Goal: Task Accomplishment & Management: Manage account settings

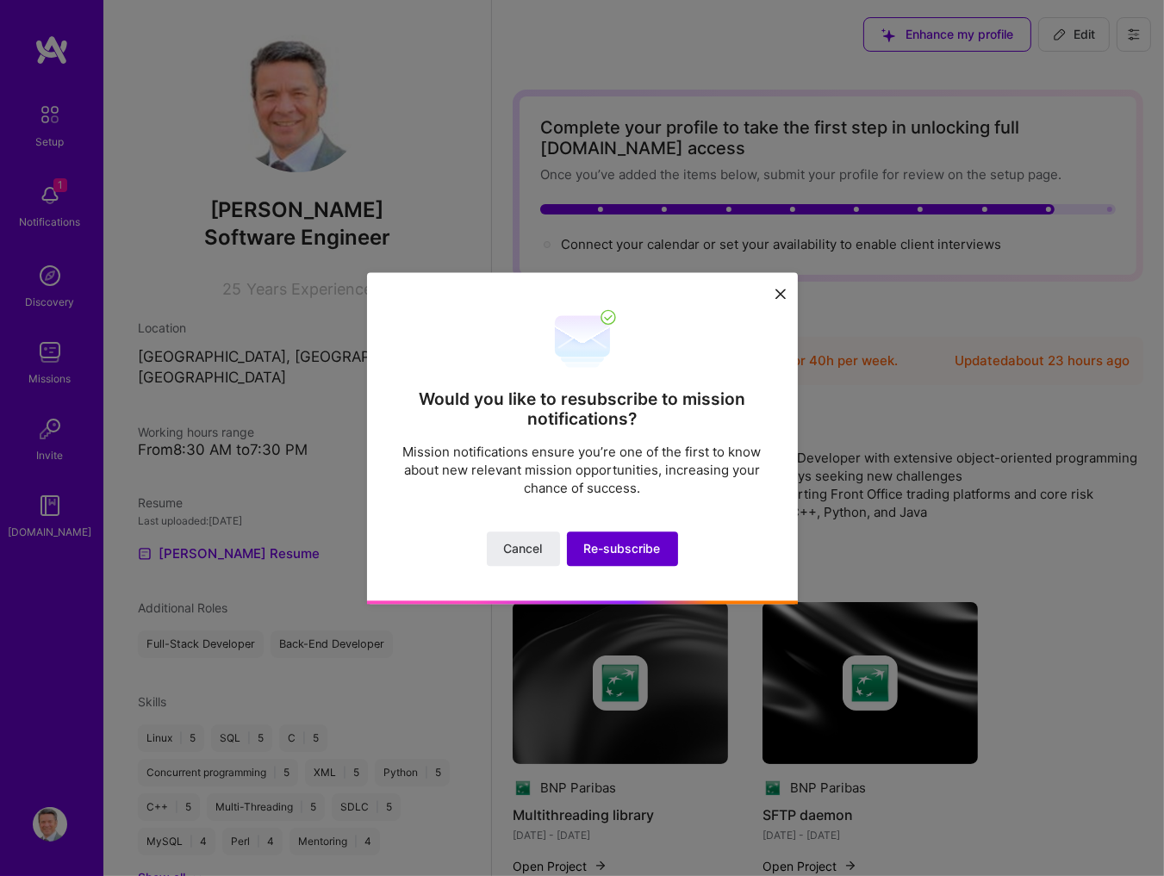
click at [638, 539] on button "Re-subscribe" at bounding box center [622, 549] width 111 height 34
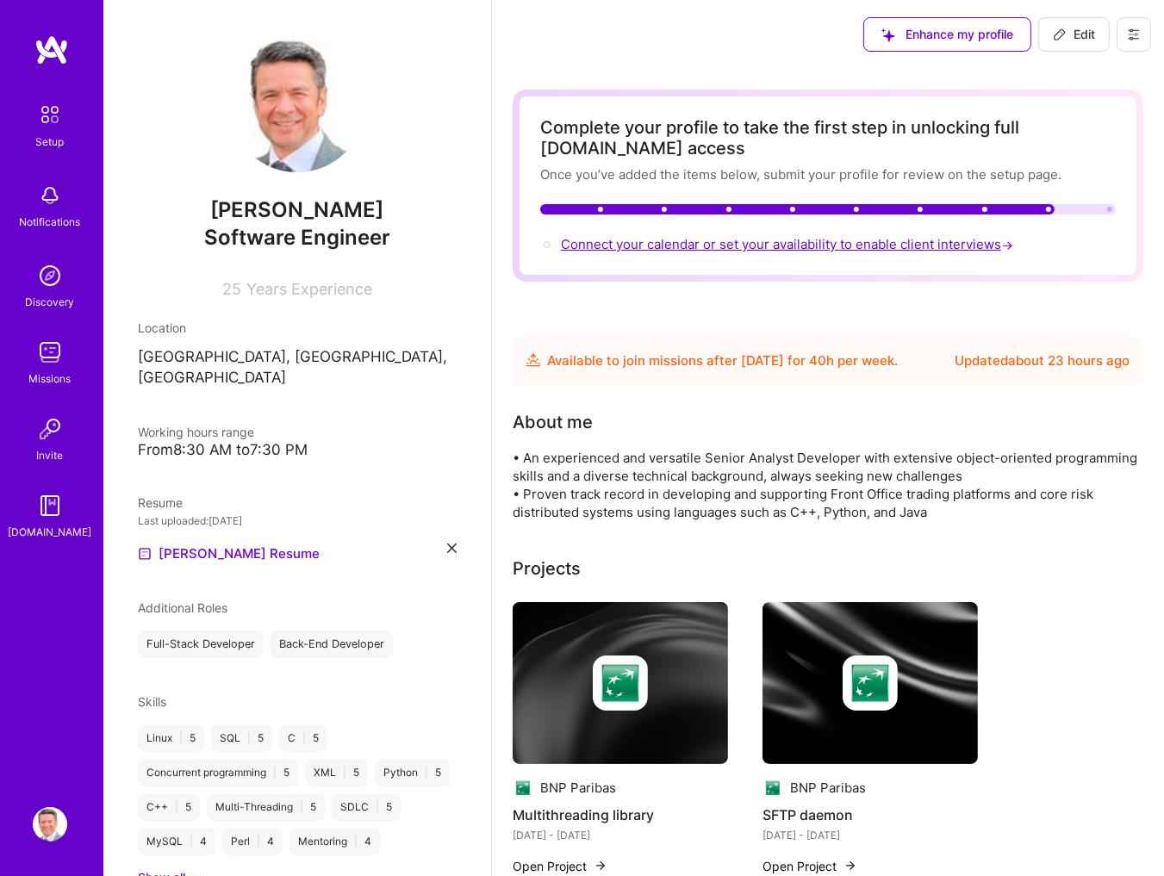
click at [945, 245] on span "Connect your calendar or set your availability to enable client interviews →" at bounding box center [789, 244] width 456 height 16
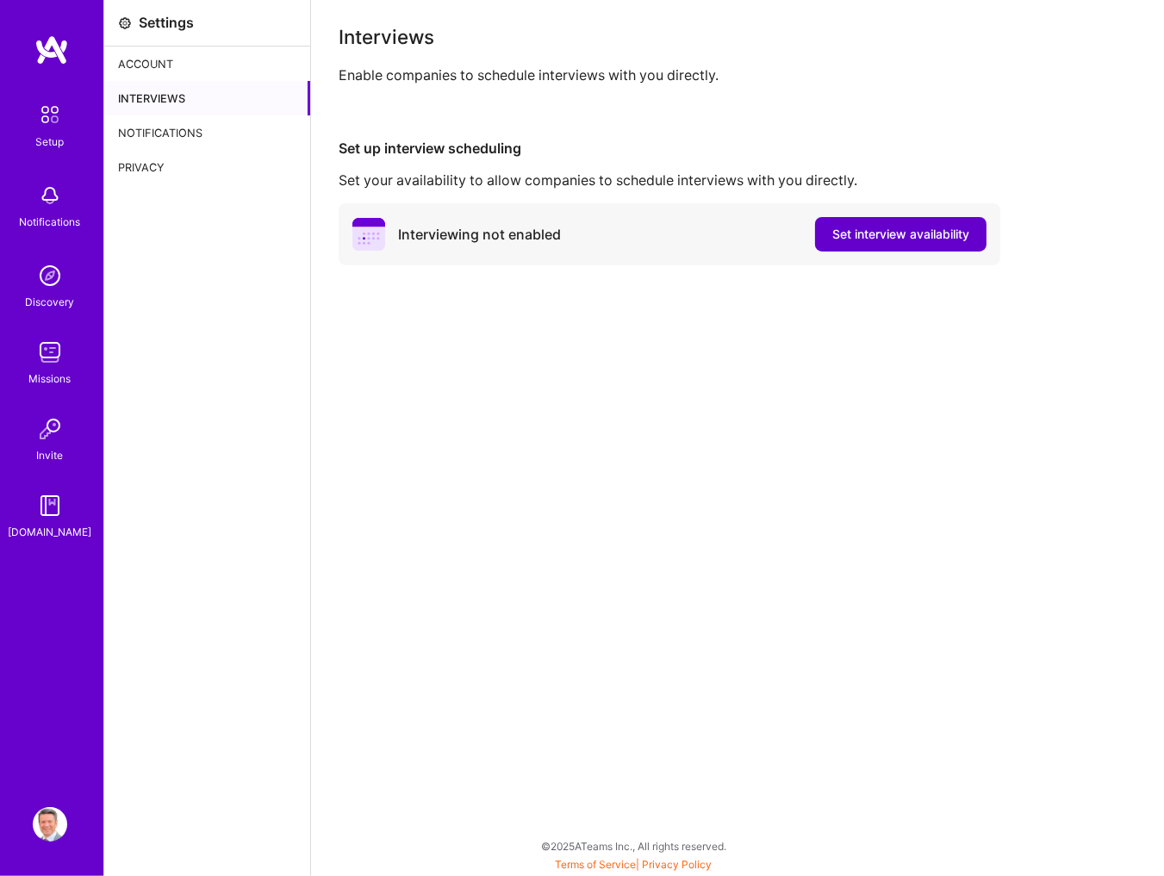
click at [898, 234] on span "Set interview availability" at bounding box center [900, 234] width 137 height 17
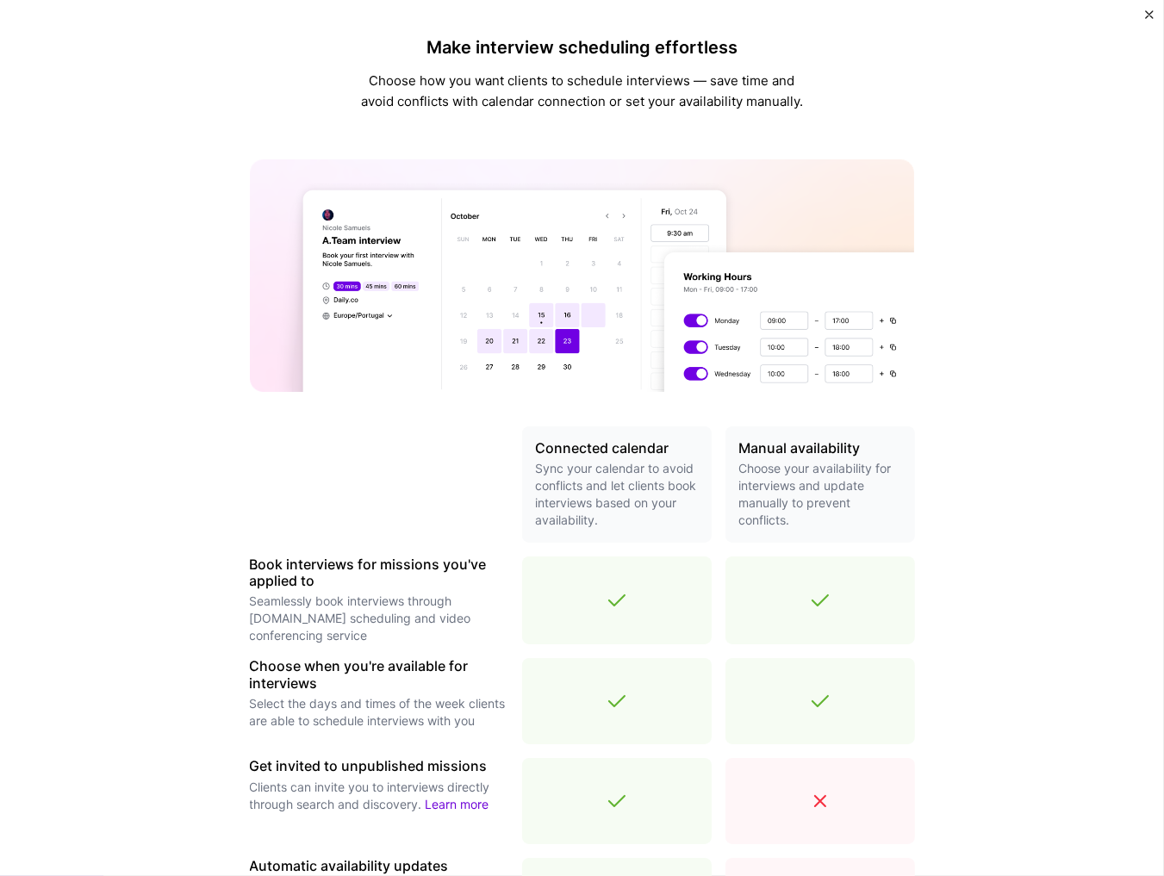
scroll to position [328, 0]
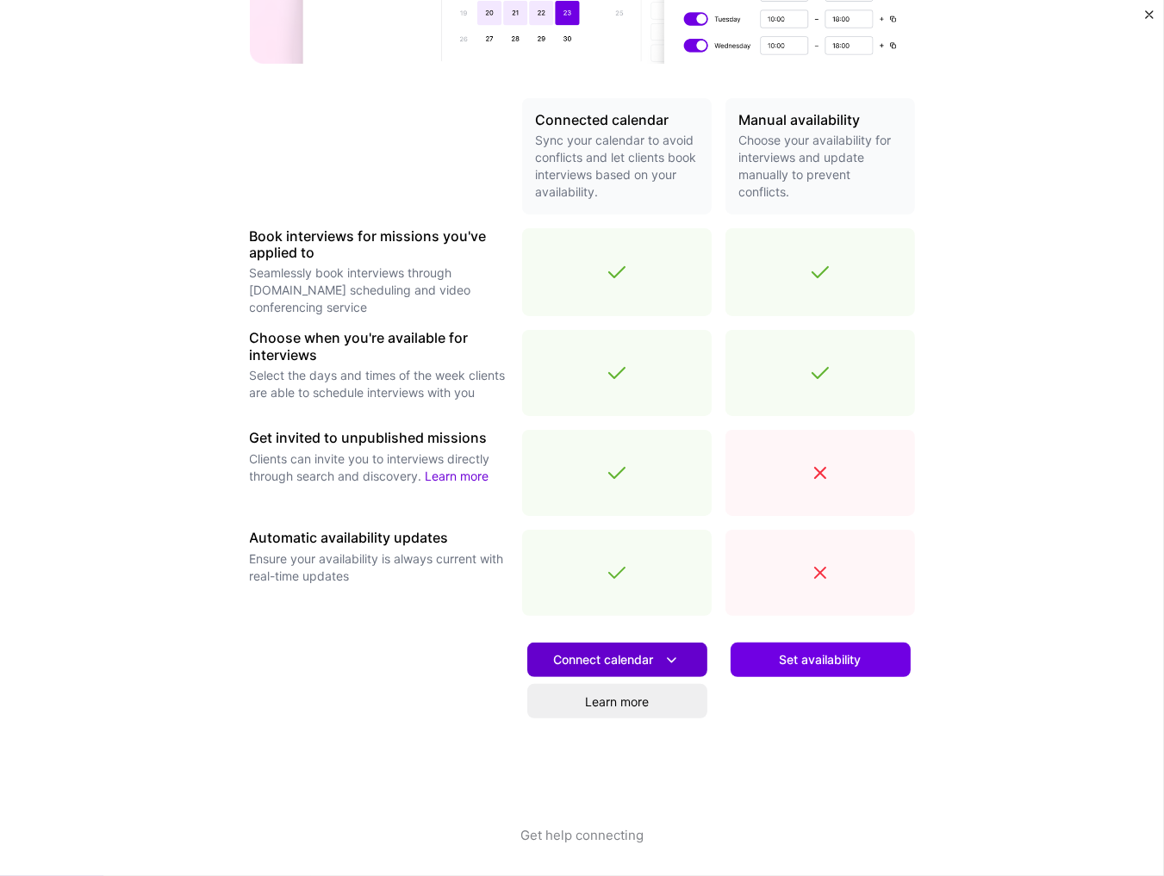
click at [668, 659] on icon at bounding box center [672, 660] width 18 height 18
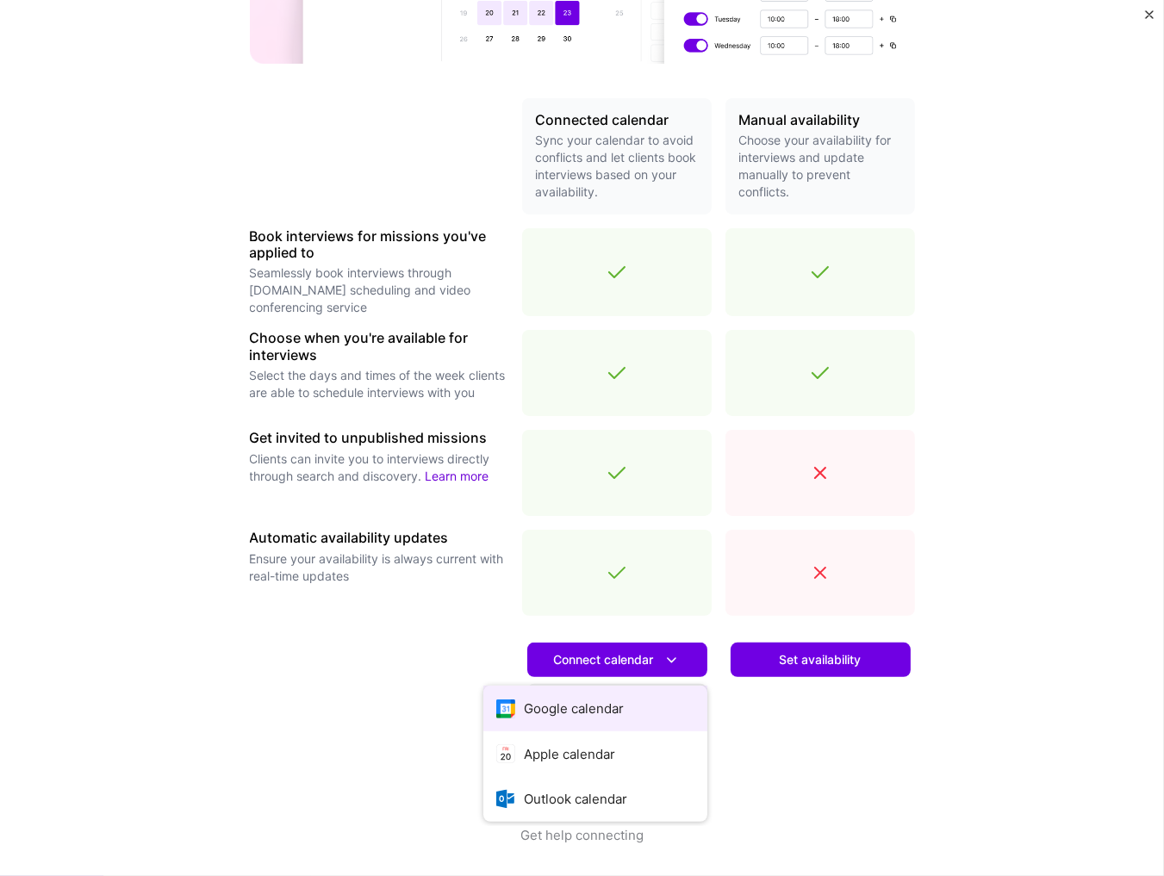
click at [587, 710] on button "Google calendar" at bounding box center [595, 709] width 224 height 46
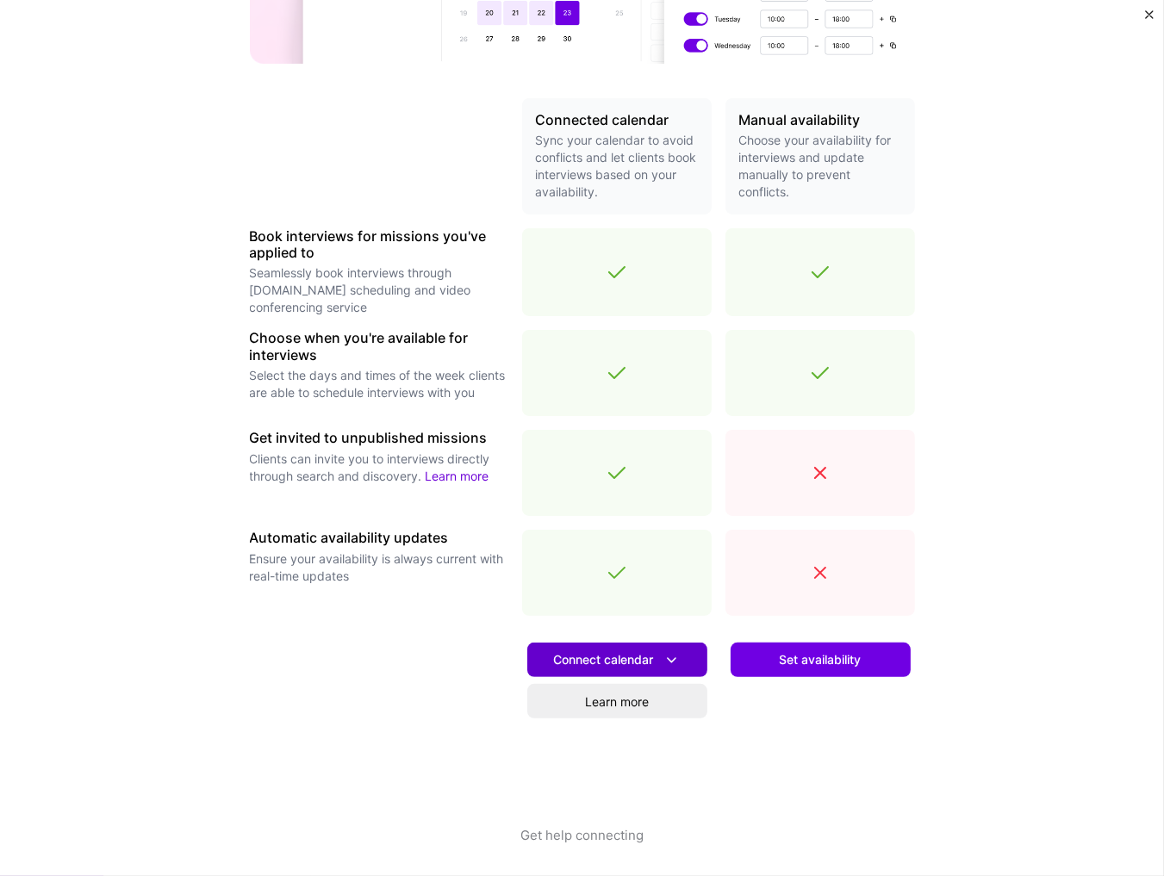
click at [673, 654] on icon at bounding box center [672, 660] width 18 height 18
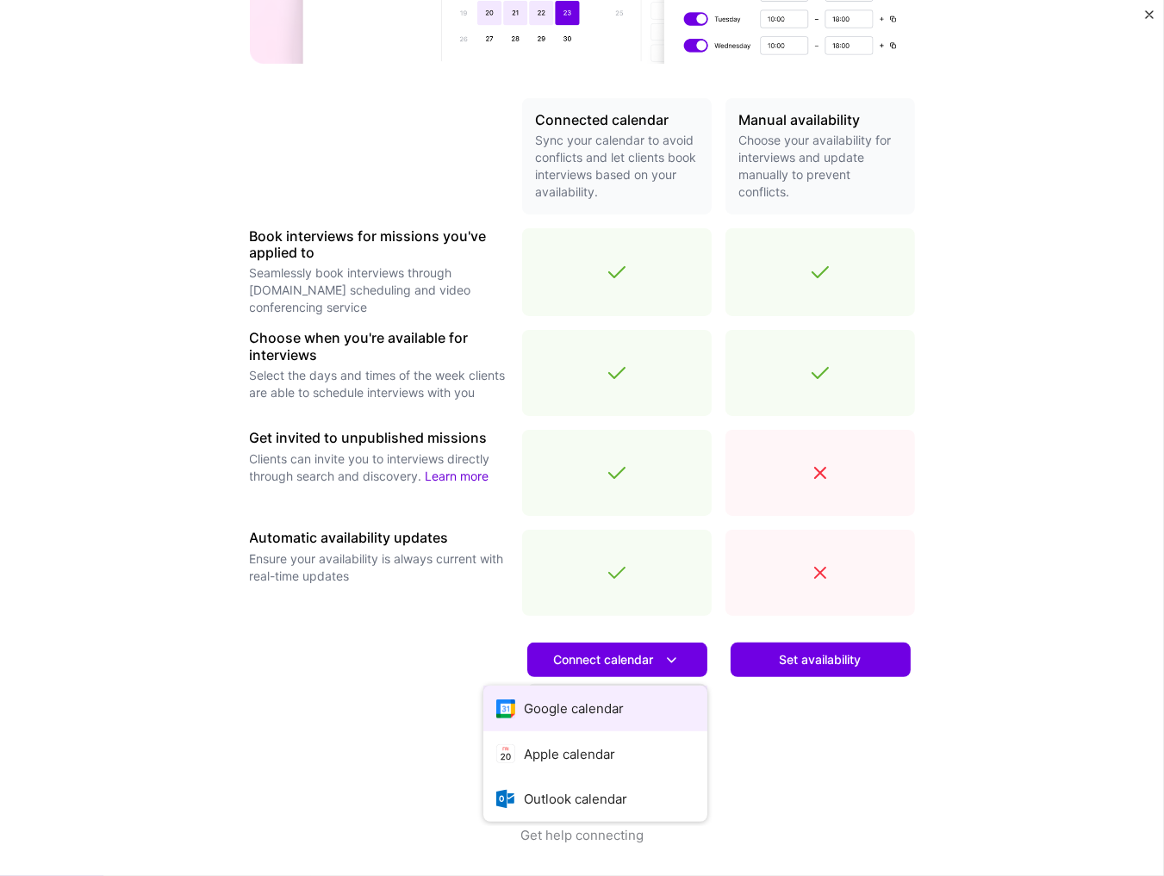
click at [575, 707] on button "Google calendar" at bounding box center [595, 709] width 224 height 46
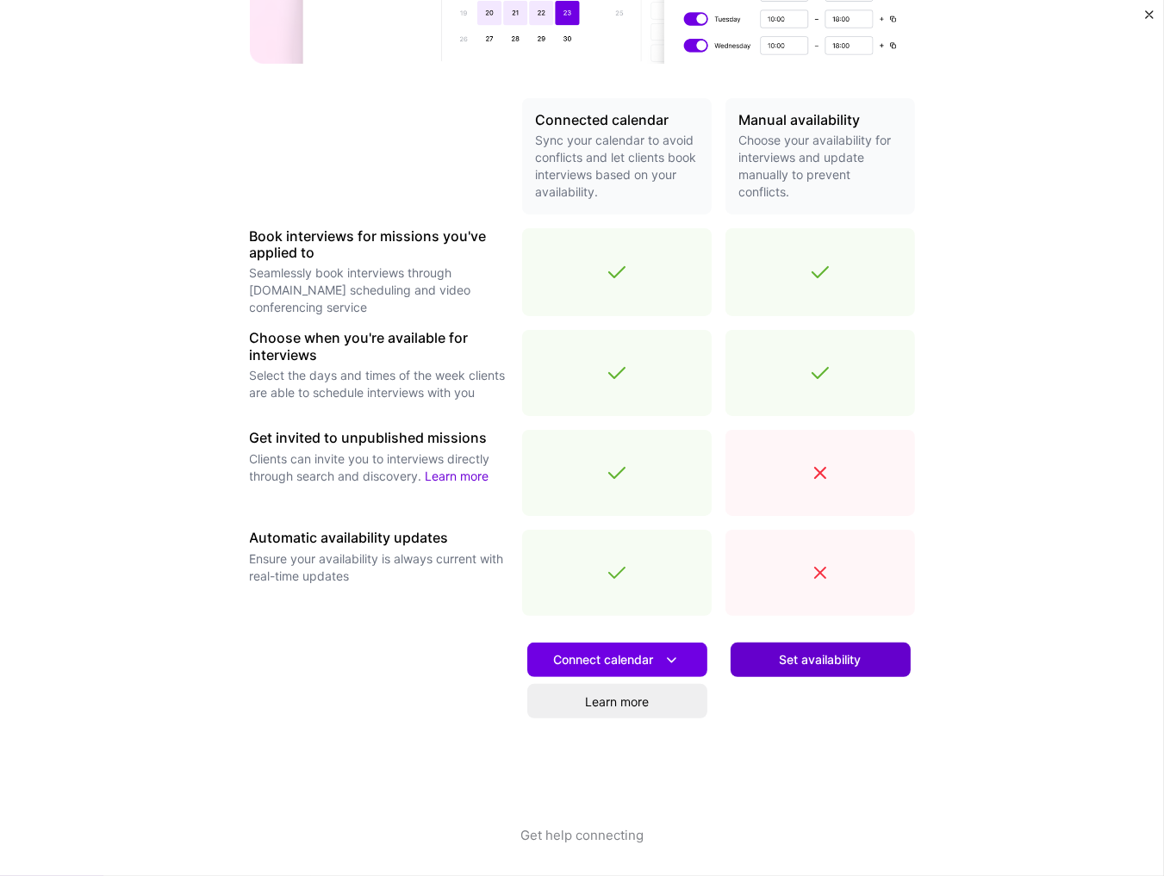
click at [818, 658] on span "Set availability" at bounding box center [821, 659] width 82 height 17
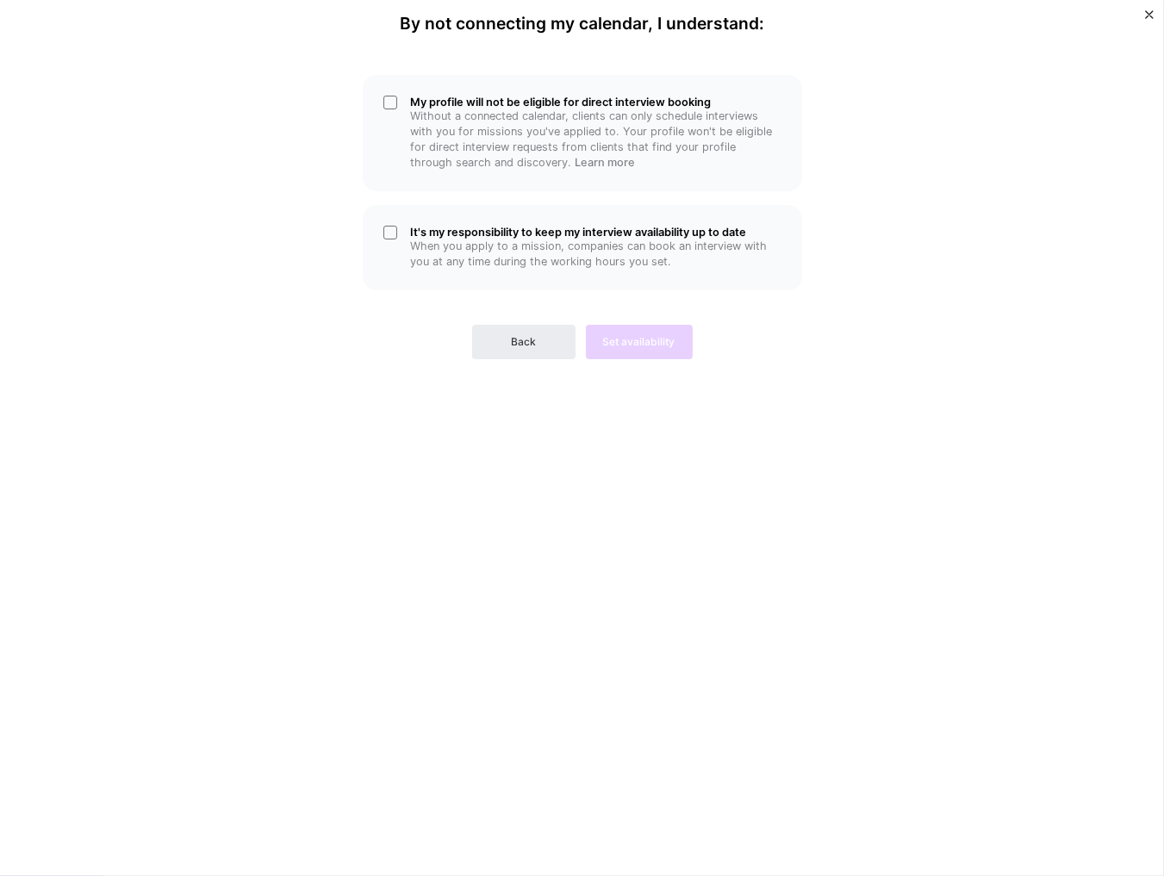
scroll to position [0, 0]
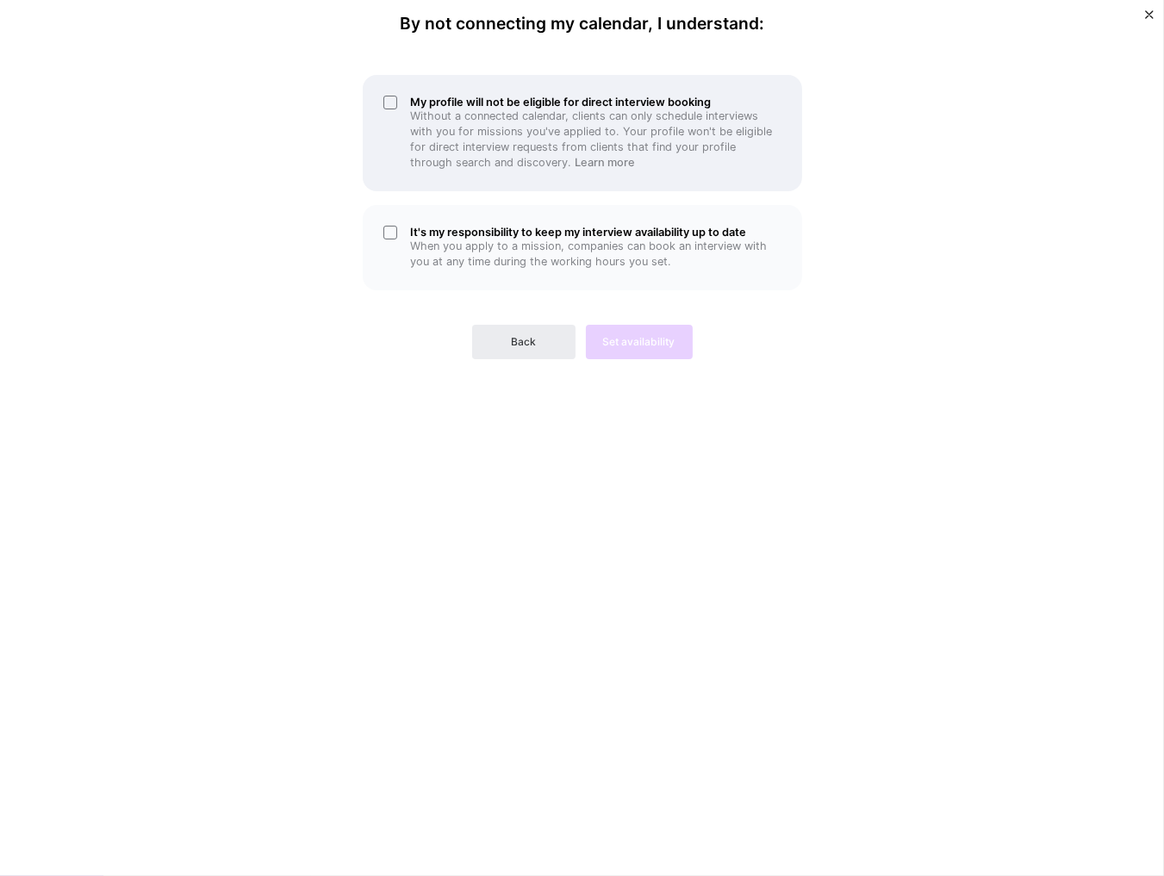
click at [389, 101] on div "My profile will not be eligible for direct interview booking Without a connecte…" at bounding box center [582, 133] width 439 height 116
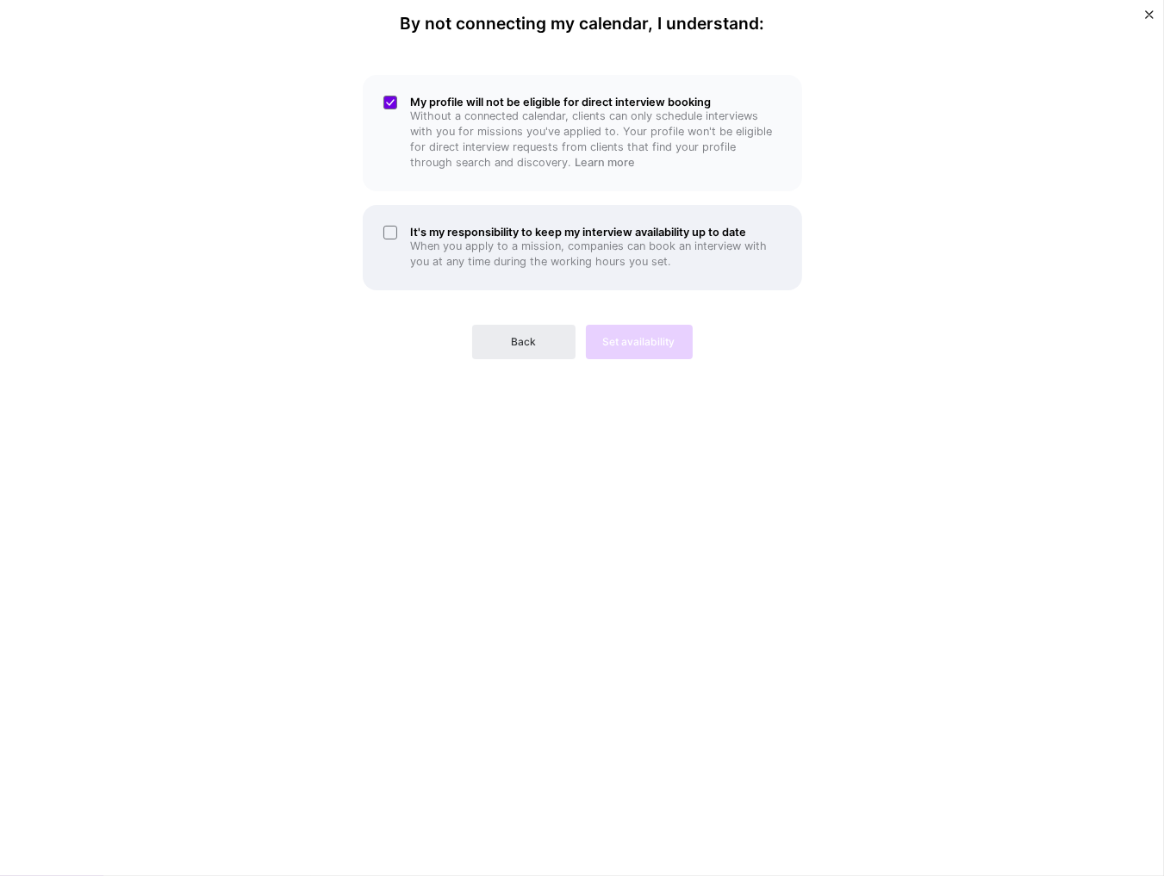
click at [389, 232] on div "It's my responsibility to keep my interview availability up to date When you ap…" at bounding box center [582, 247] width 439 height 85
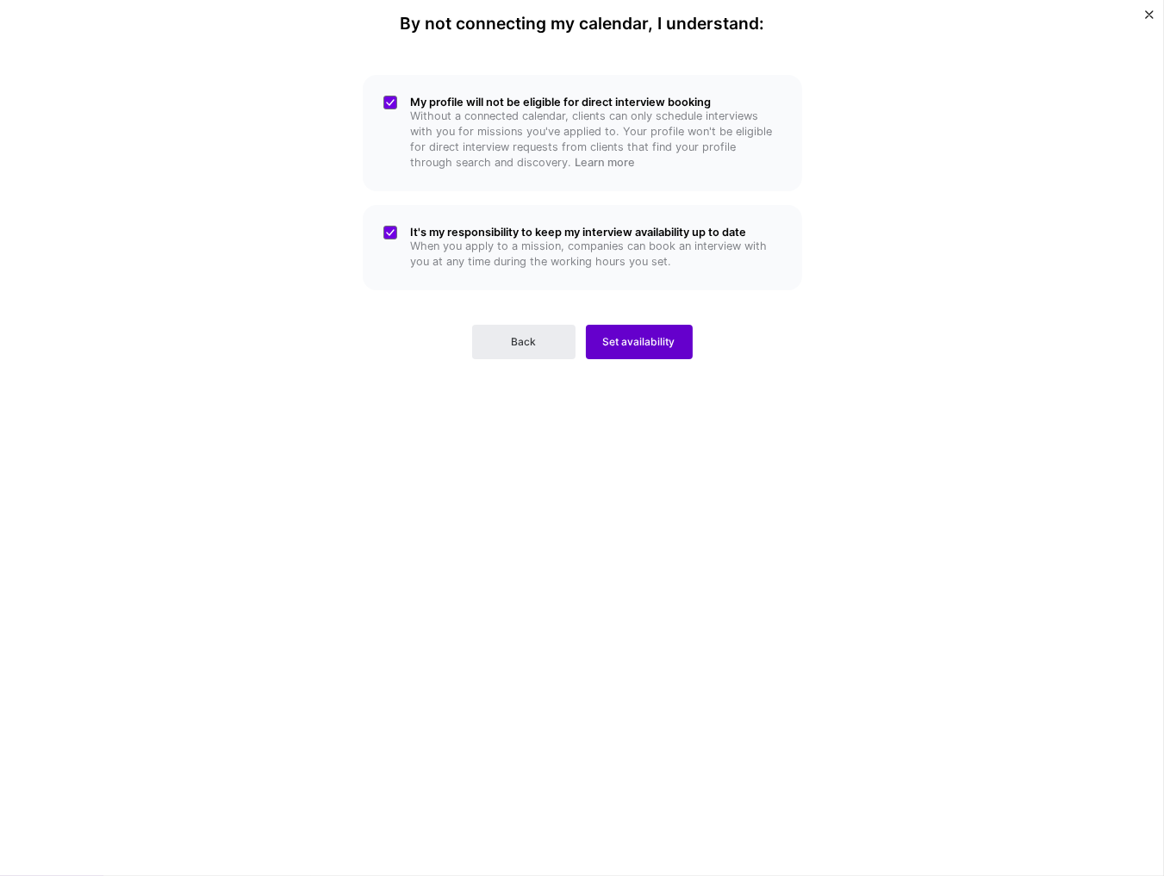
click at [641, 343] on span "Set availability" at bounding box center [639, 342] width 72 height 16
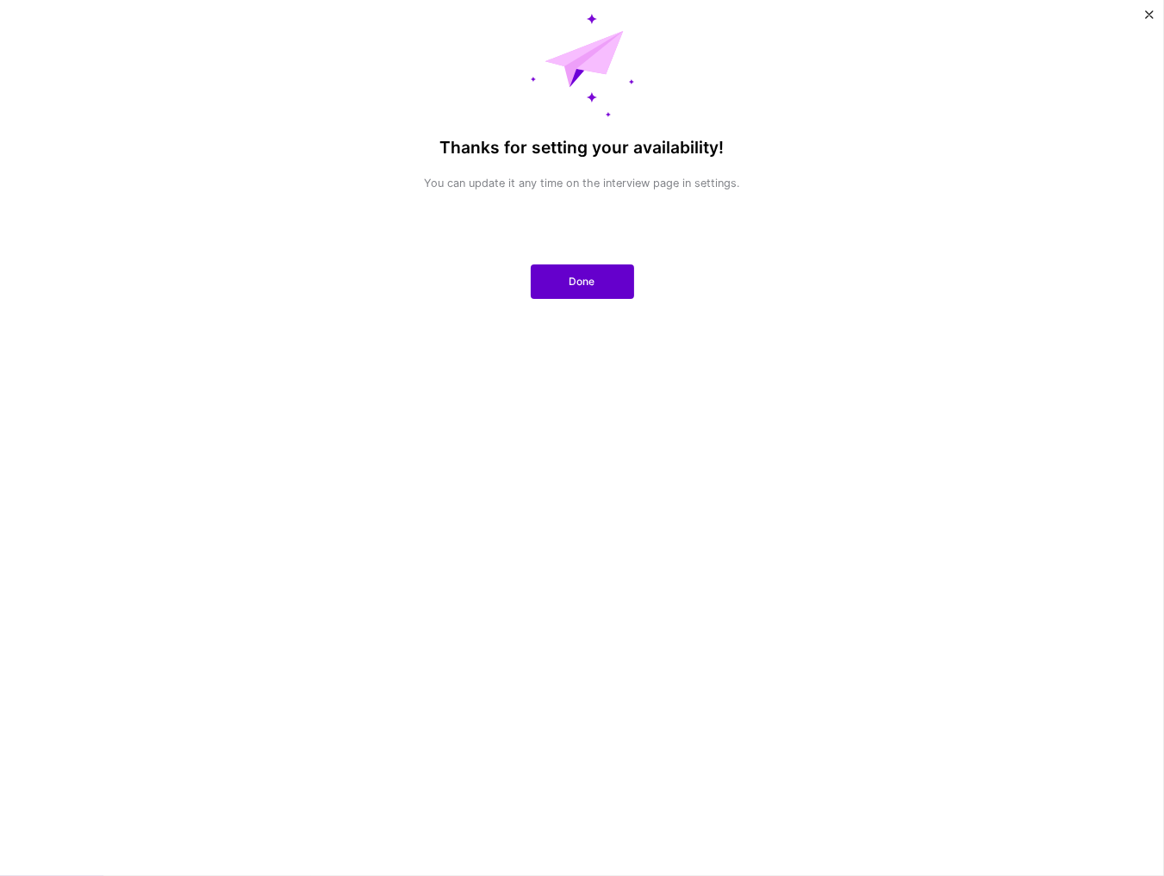
click at [584, 283] on span "Done" at bounding box center [582, 282] width 26 height 16
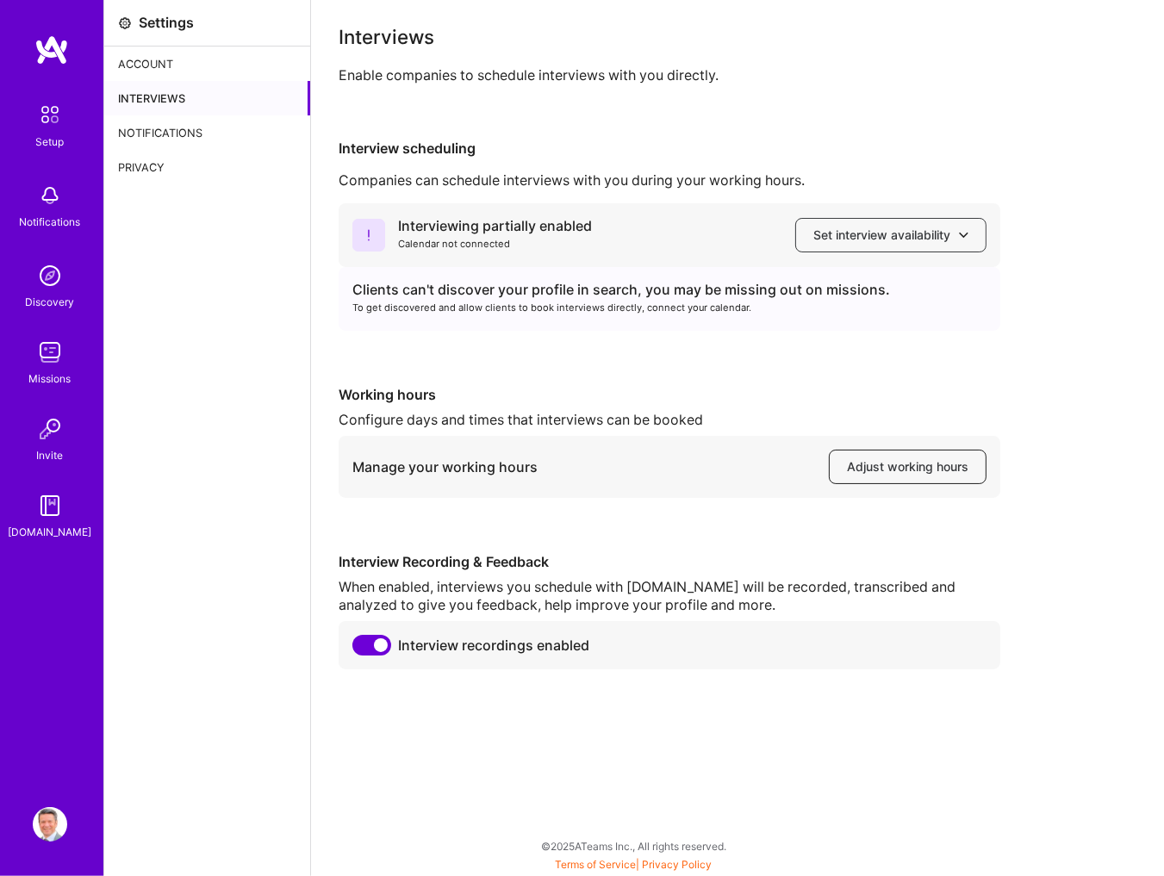
click at [930, 468] on span "Adjust working hours" at bounding box center [907, 466] width 121 height 17
click at [962, 238] on icon at bounding box center [963, 234] width 9 height 9
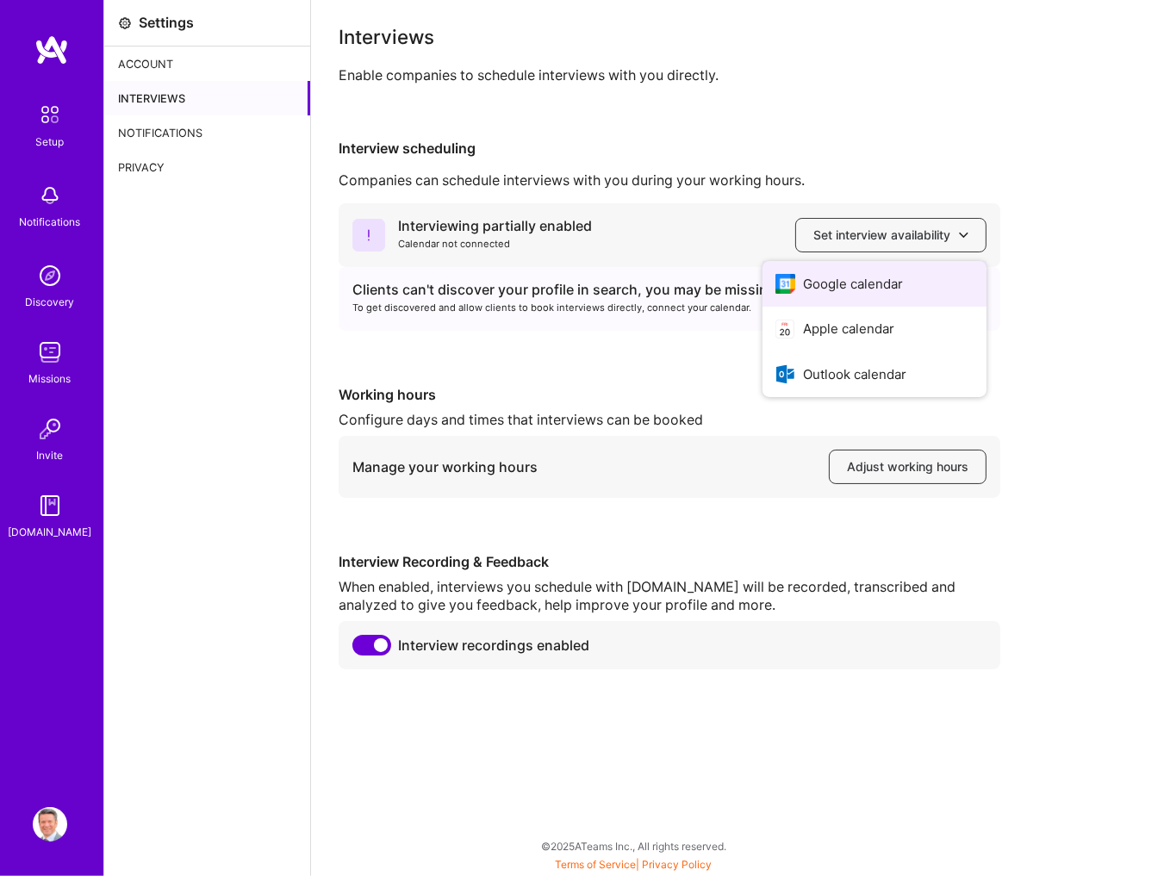
click at [872, 281] on button "Google calendar" at bounding box center [874, 284] width 224 height 46
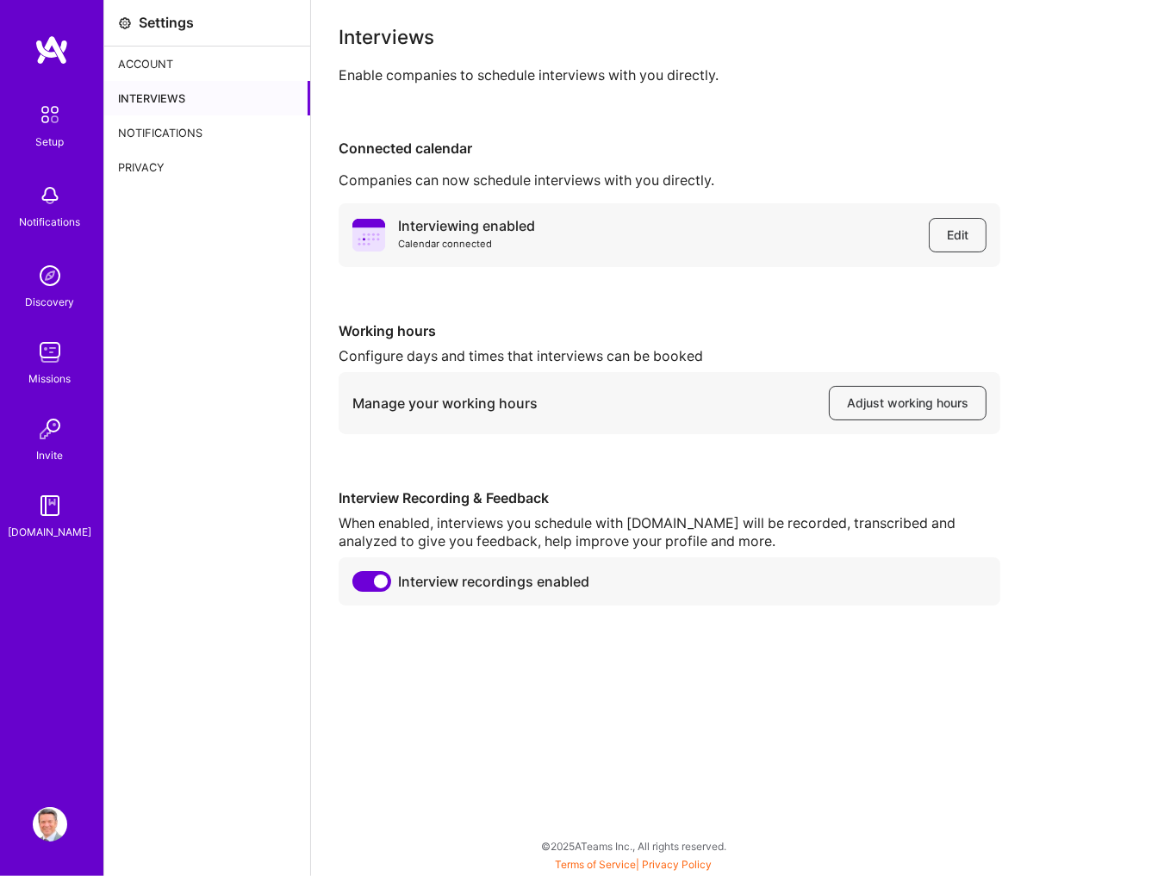
click at [61, 41] on img at bounding box center [51, 49] width 34 height 31
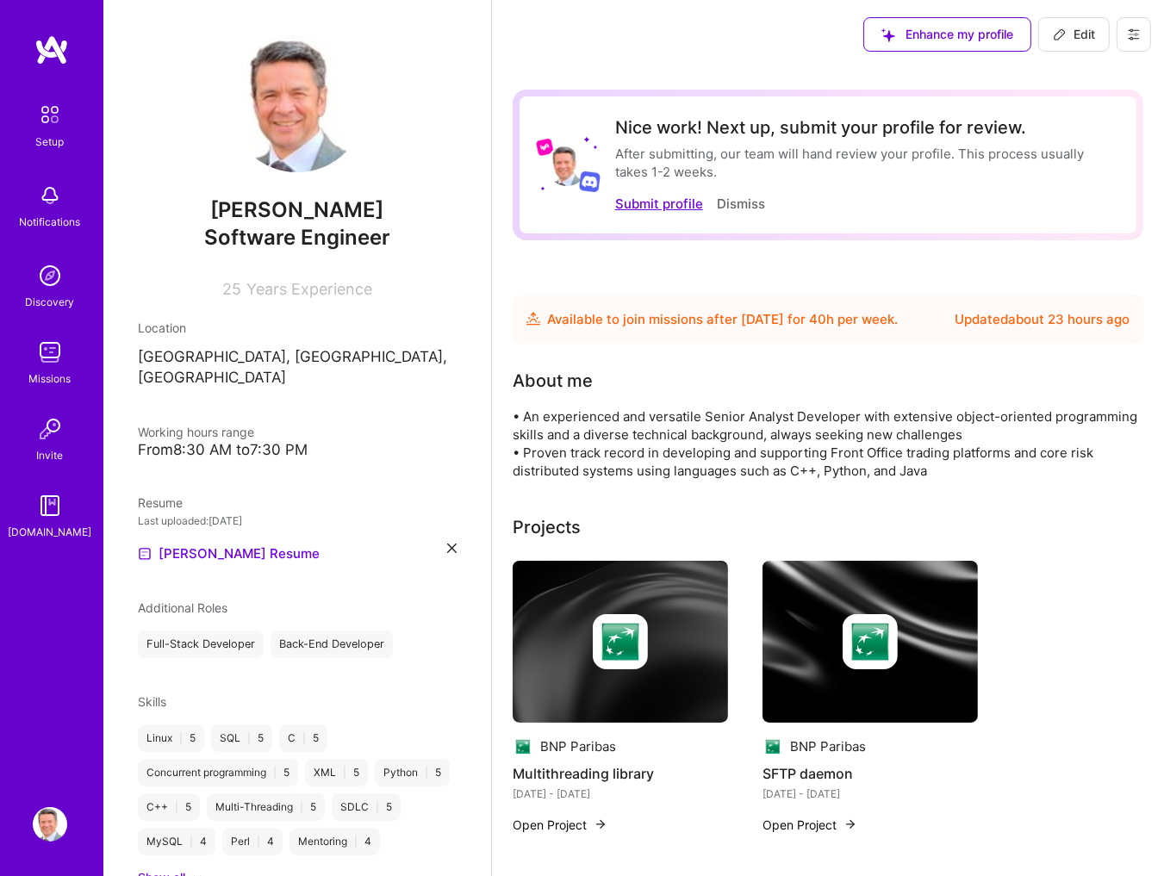
click at [654, 205] on button "Submit profile" at bounding box center [659, 204] width 88 height 18
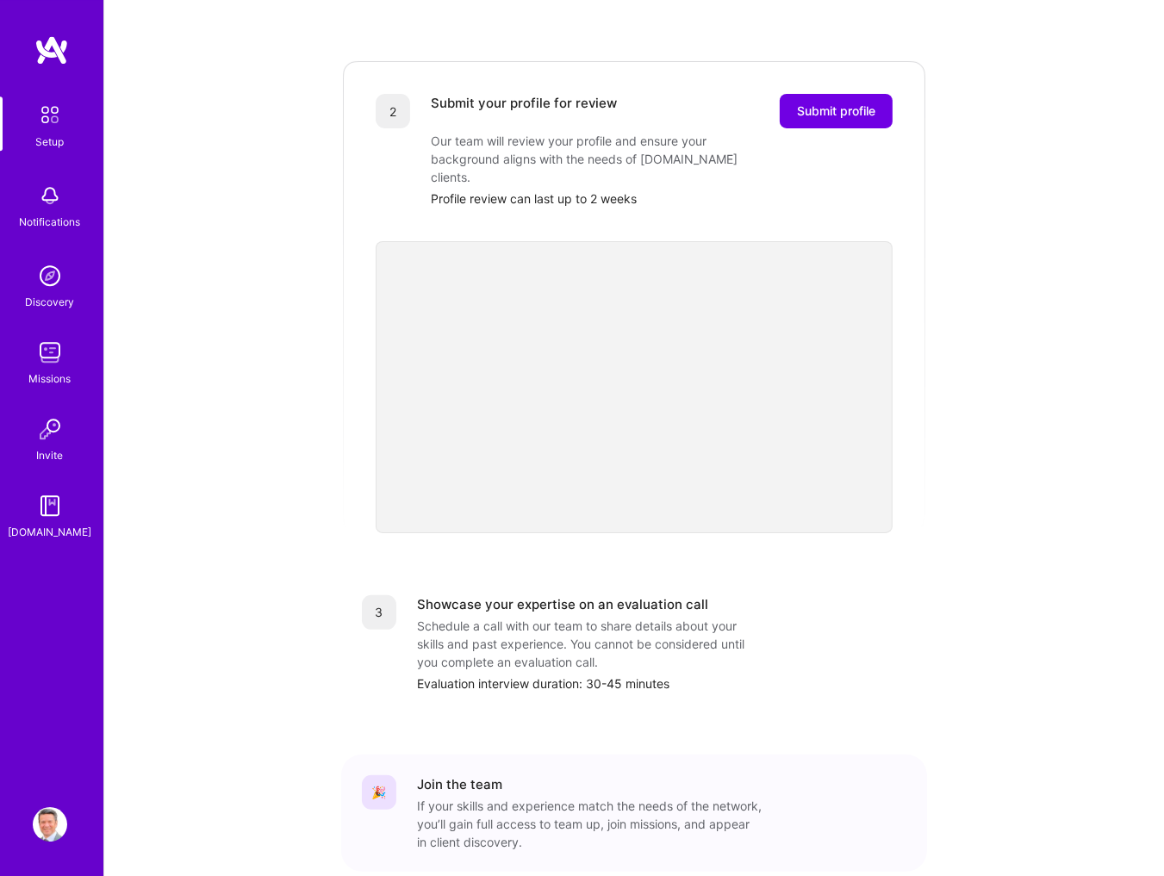
scroll to position [208, 0]
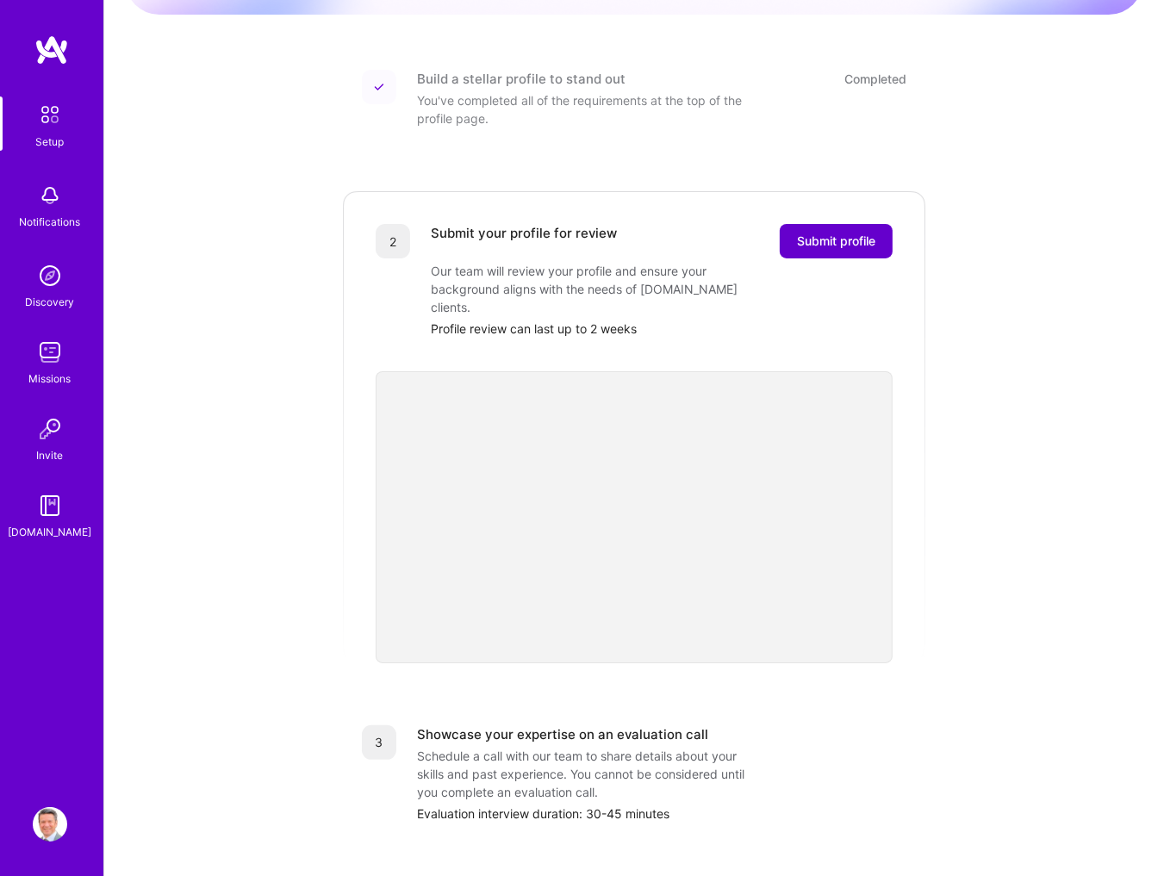
click at [840, 233] on span "Submit profile" at bounding box center [836, 241] width 78 height 17
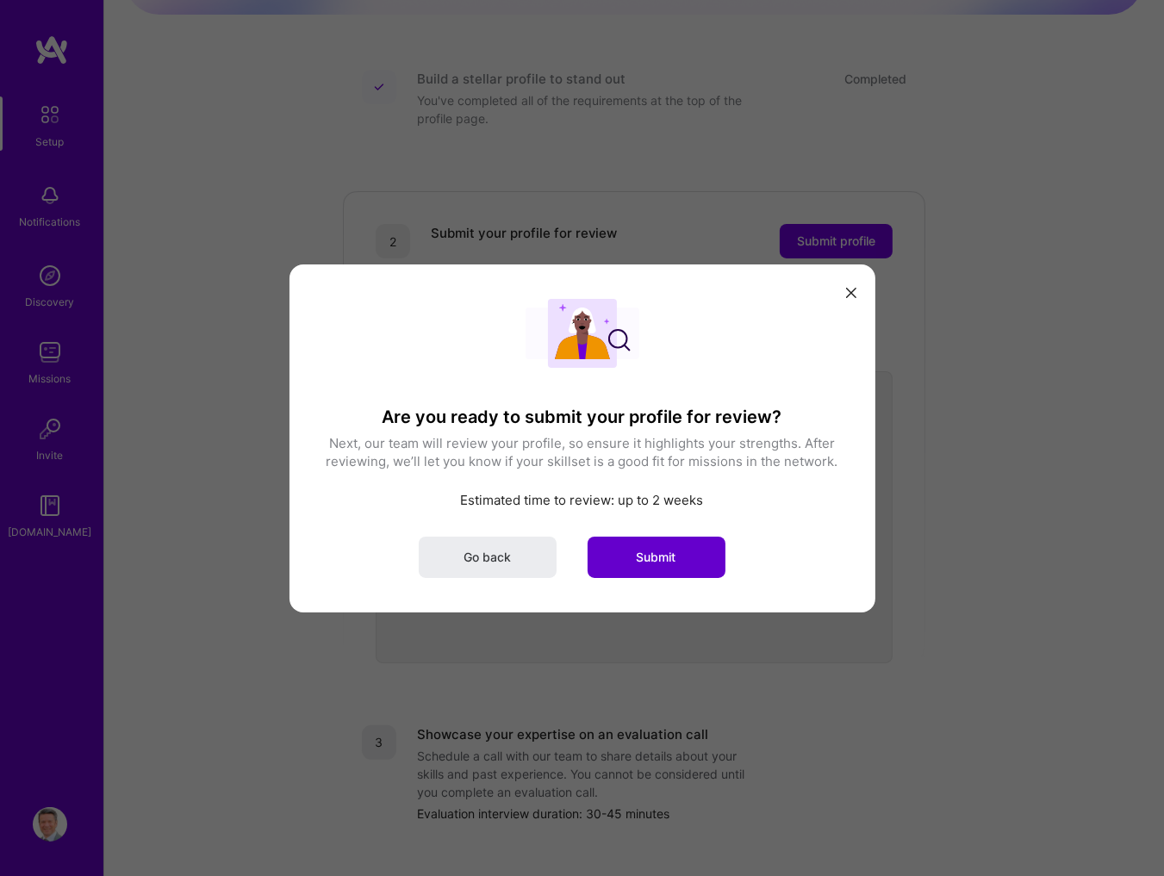
click at [667, 553] on span "Submit" at bounding box center [657, 556] width 40 height 17
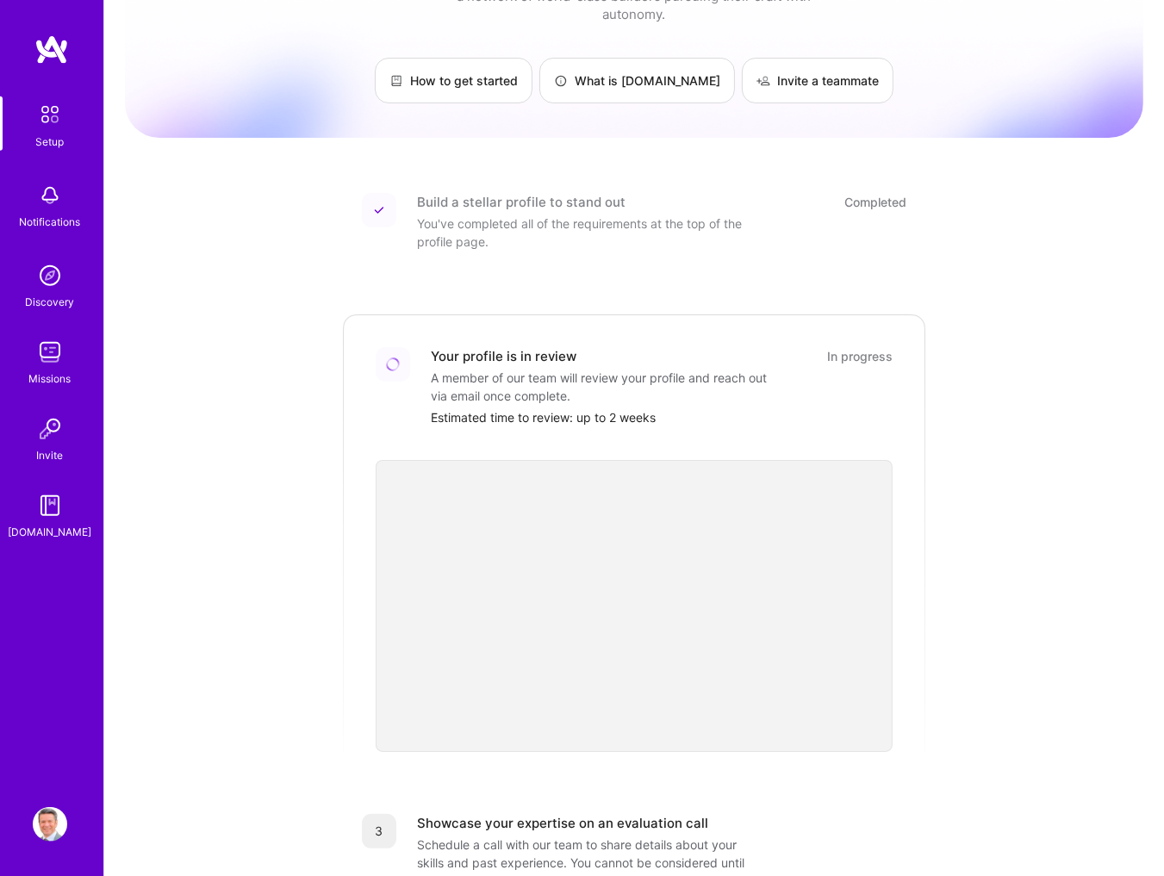
scroll to position [0, 0]
